Goal: Task Accomplishment & Management: Manage account settings

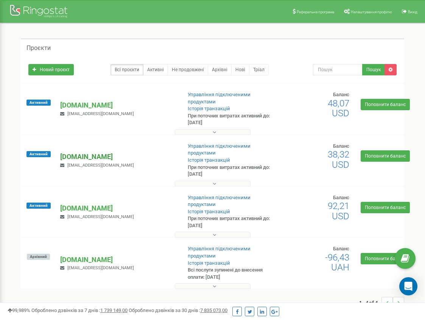
click at [84, 158] on p "[DOMAIN_NAME]" at bounding box center [117, 157] width 115 height 10
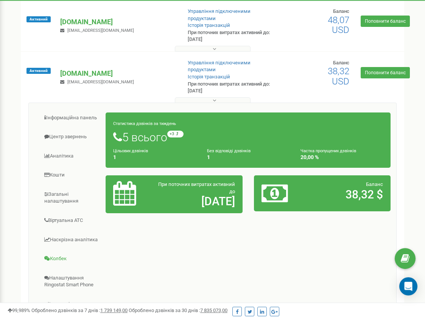
scroll to position [104, 0]
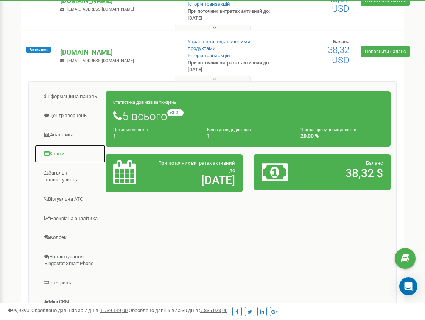
click at [58, 150] on link "Кошти" at bounding box center [70, 154] width 72 height 19
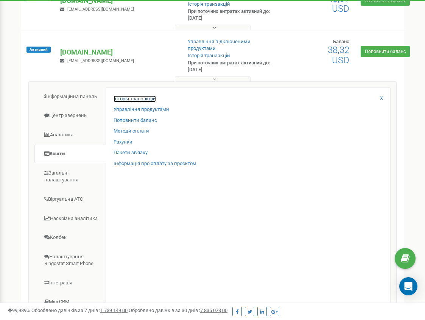
click at [121, 98] on link "Історія транзакцій" at bounding box center [134, 98] width 42 height 7
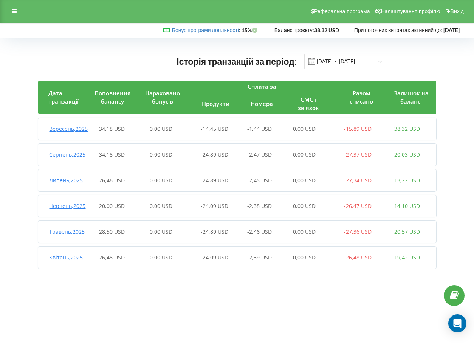
click at [54, 132] on span "Вересень , 2025" at bounding box center [69, 128] width 39 height 7
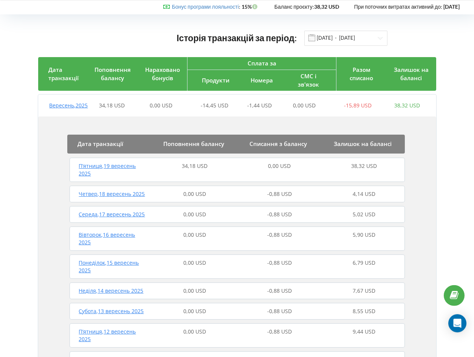
scroll to position [53, 0]
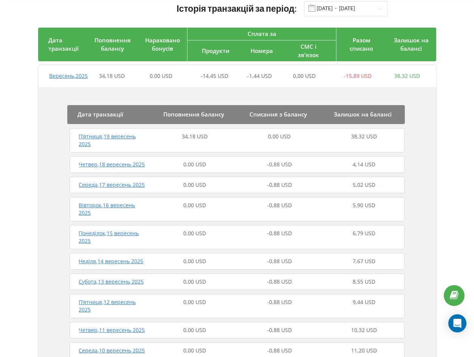
click at [113, 145] on span "П’ятниця , 19 вересень 2025" at bounding box center [107, 140] width 57 height 15
